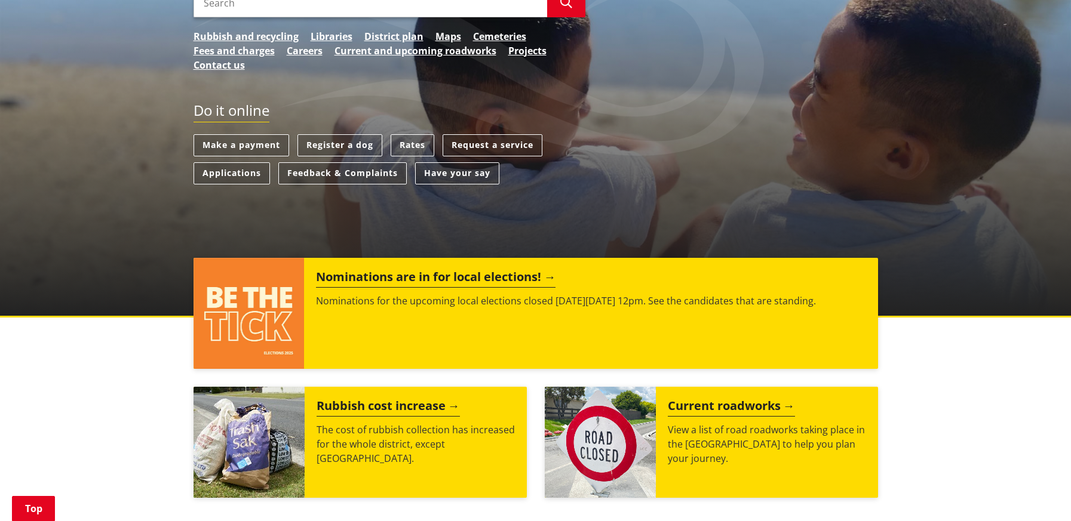
scroll to position [60, 0]
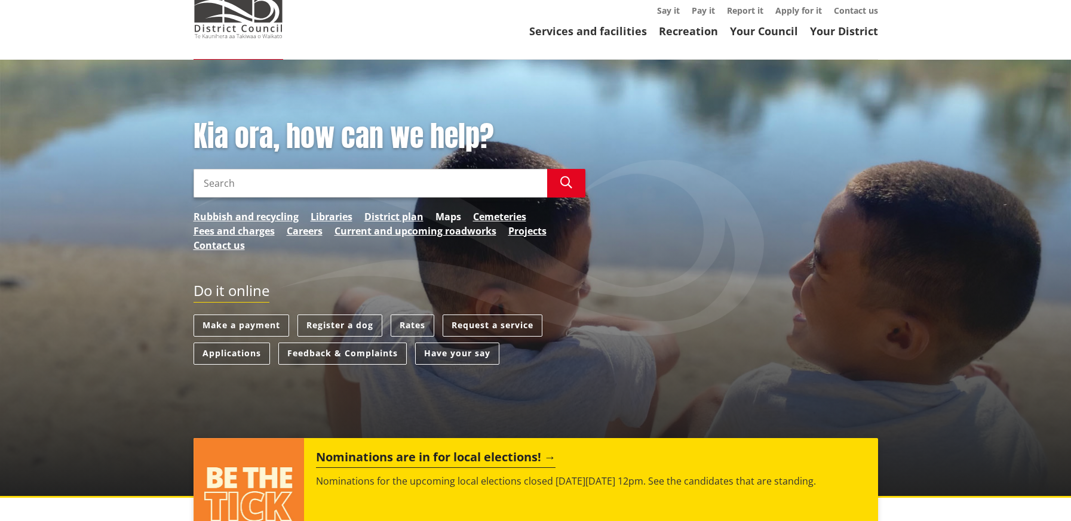
click at [452, 213] on link "Maps" at bounding box center [448, 217] width 26 height 14
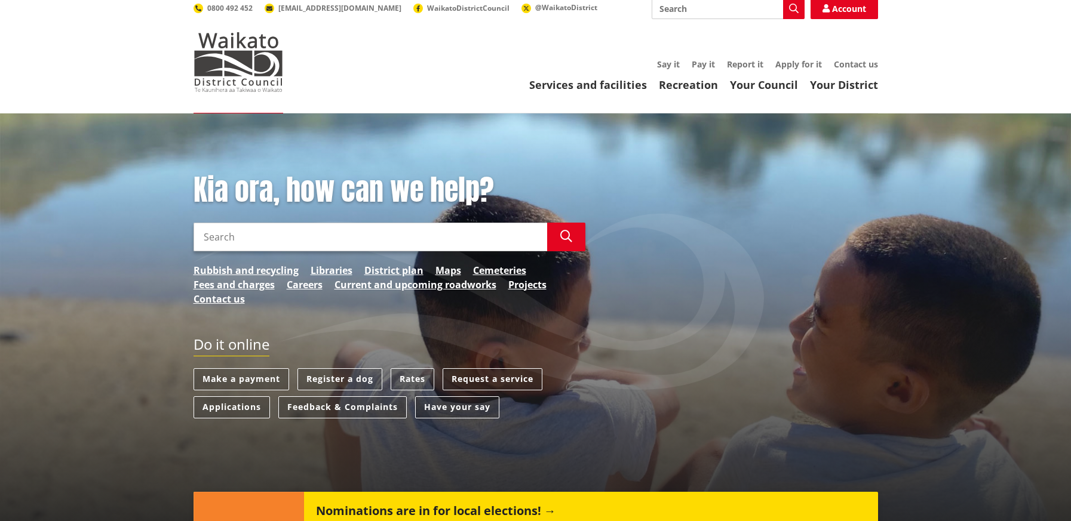
scroll to position [0, 0]
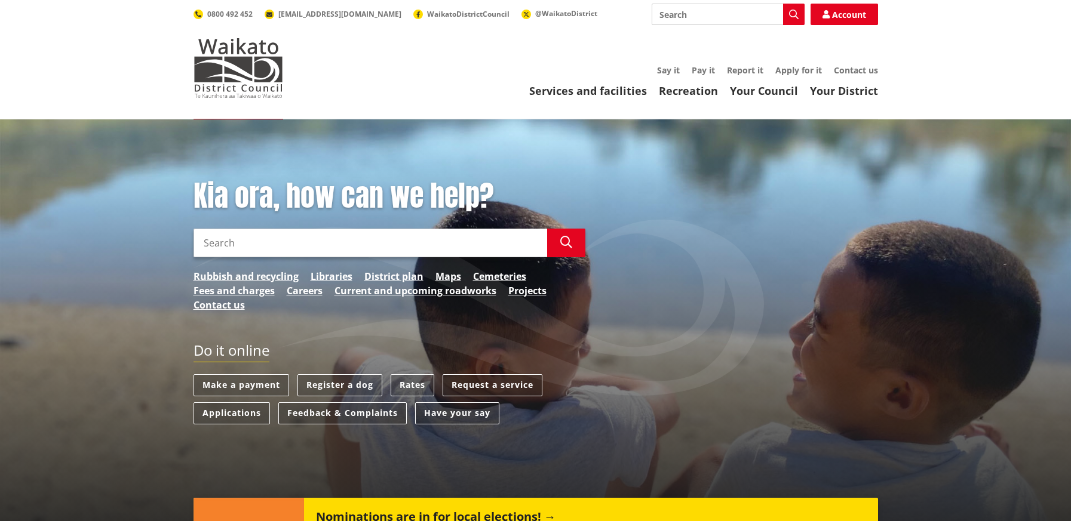
click at [289, 240] on input "Search" at bounding box center [370, 243] width 354 height 29
click at [427, 17] on span "WaikatoDistrictCouncil" at bounding box center [468, 14] width 82 height 10
click at [474, 242] on input "Search" at bounding box center [370, 243] width 354 height 29
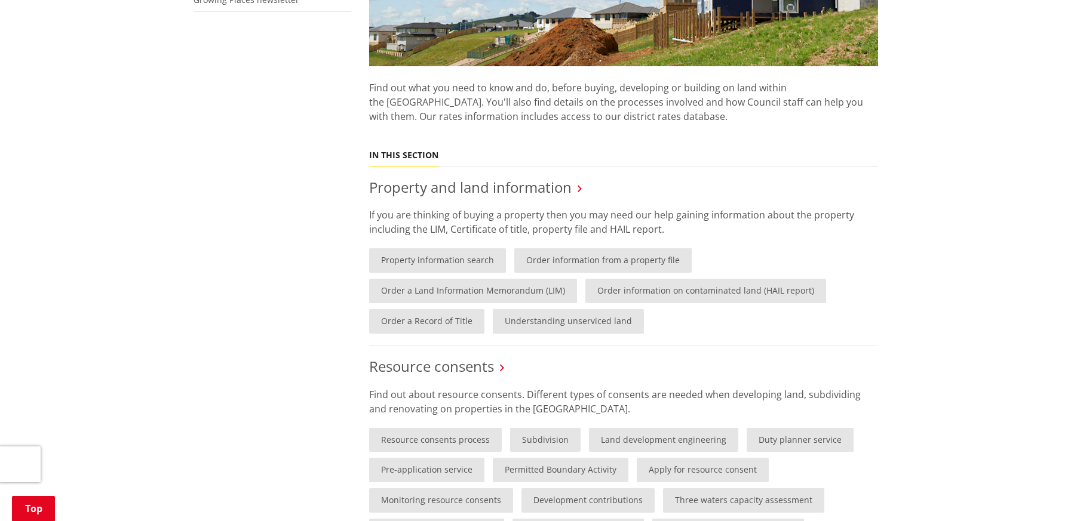
scroll to position [478, 0]
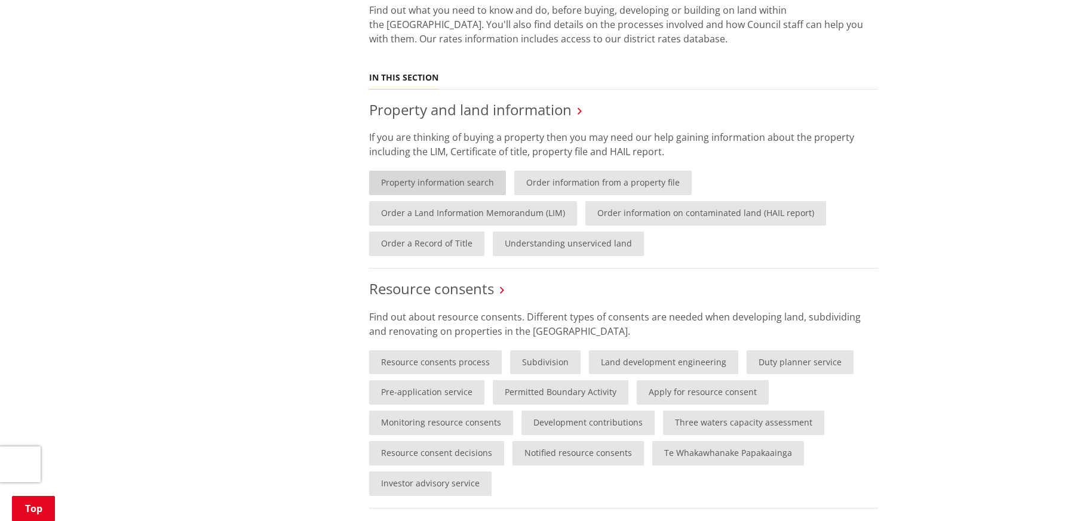
click at [451, 183] on link "Property information search" at bounding box center [437, 183] width 137 height 24
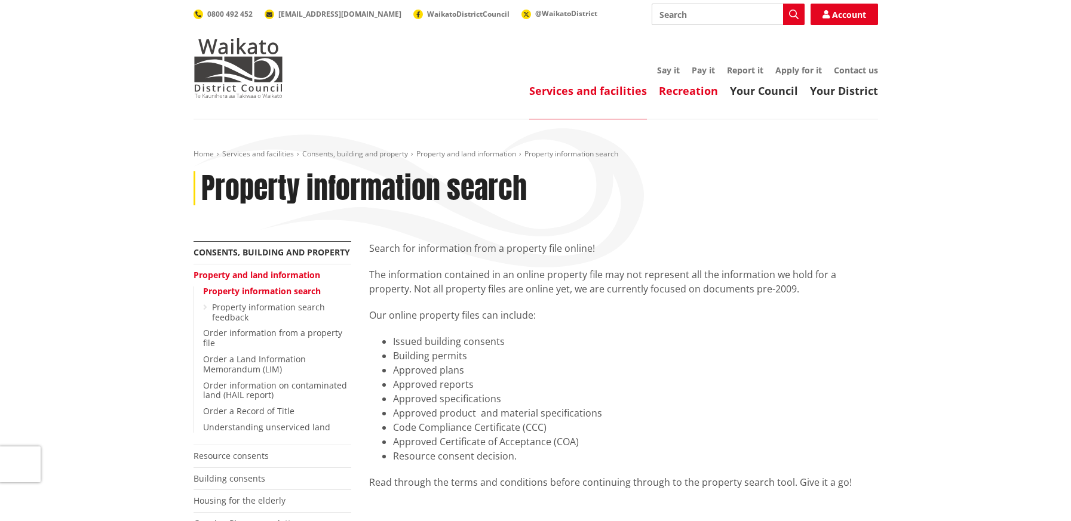
click at [689, 94] on link "Recreation" at bounding box center [688, 91] width 59 height 14
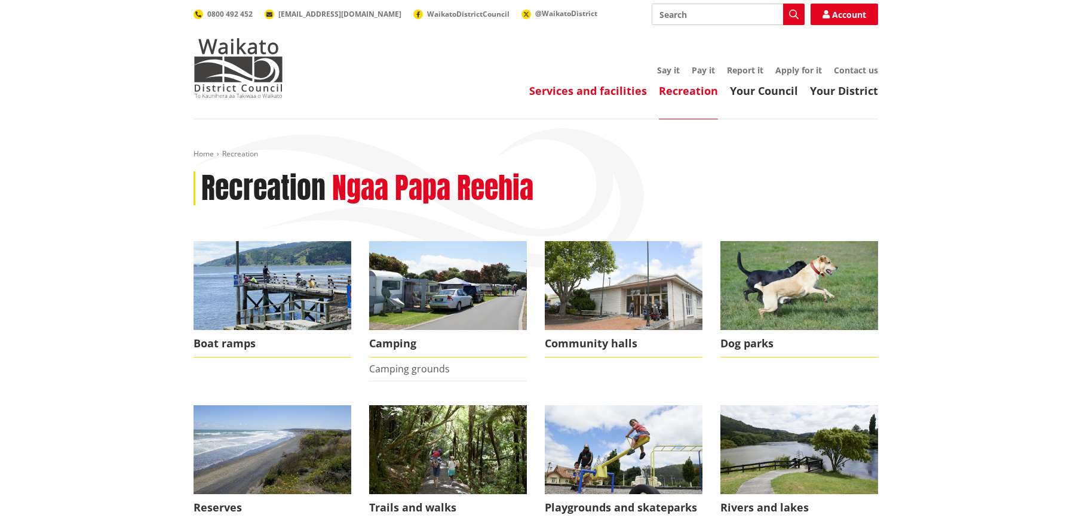
click at [606, 94] on link "Services and facilities" at bounding box center [588, 91] width 118 height 14
